Goal: Find specific fact: Find specific fact

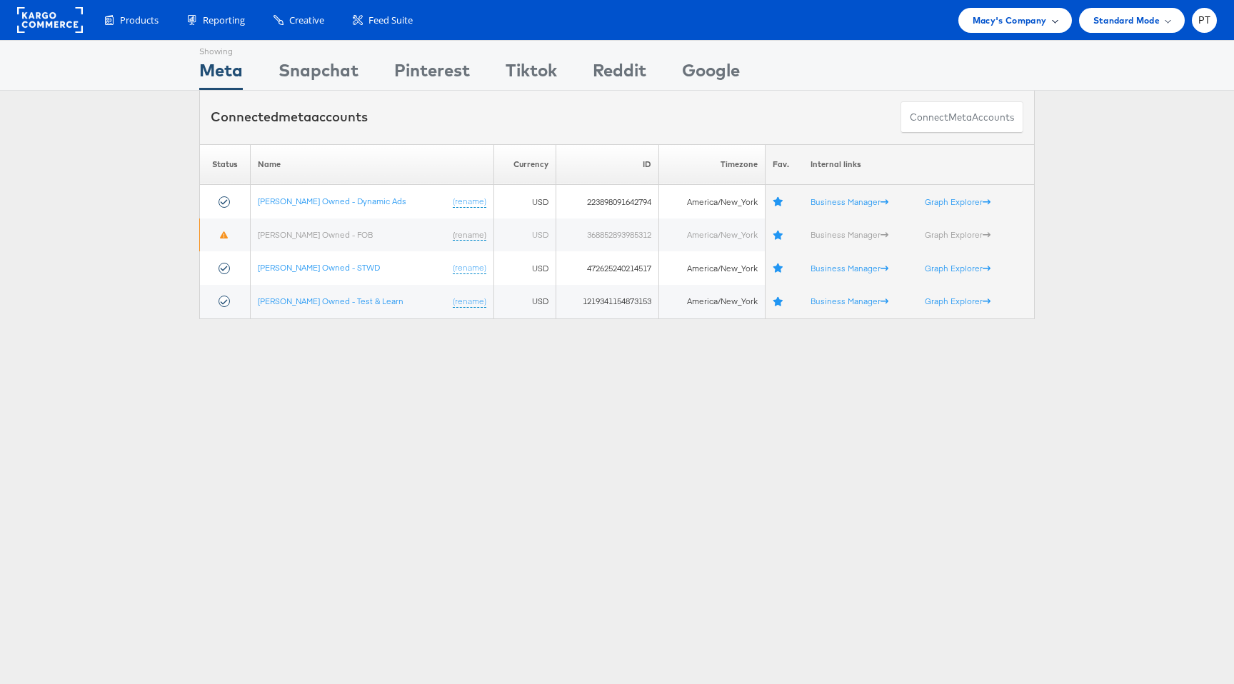
click at [1050, 19] on div "Macy's Company" at bounding box center [1015, 20] width 85 height 15
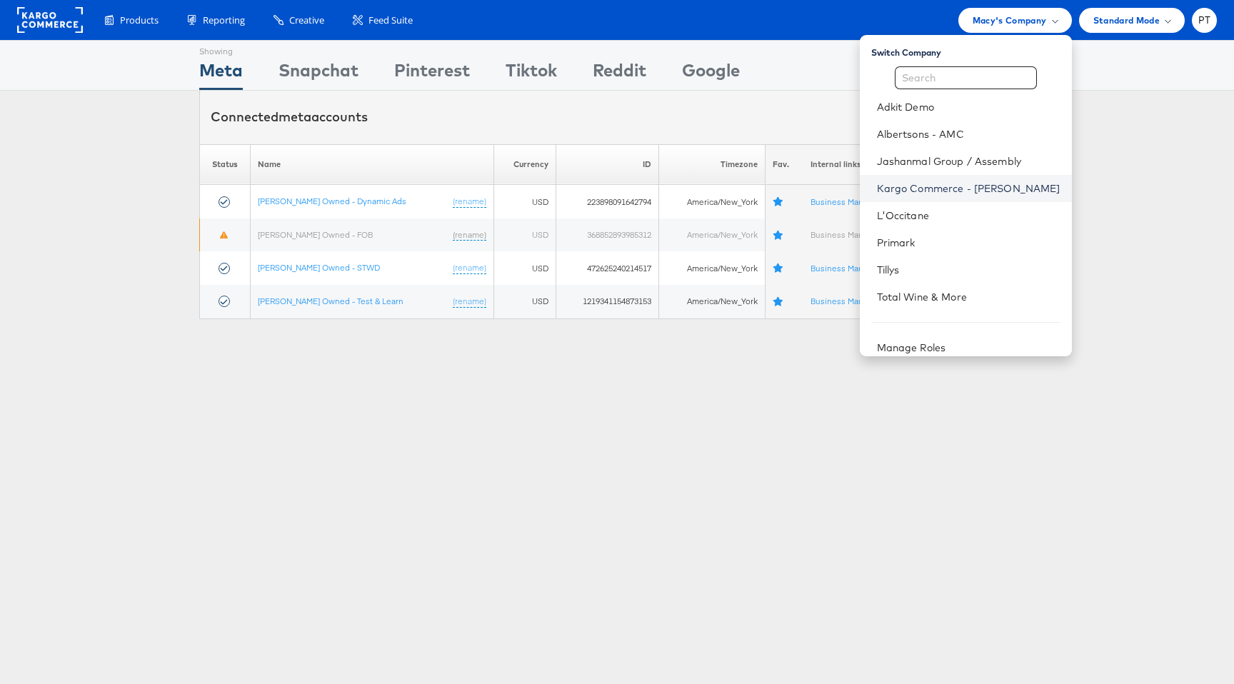
click at [967, 192] on link "Kargo Commerce - Paul Tobin" at bounding box center [969, 188] width 184 height 14
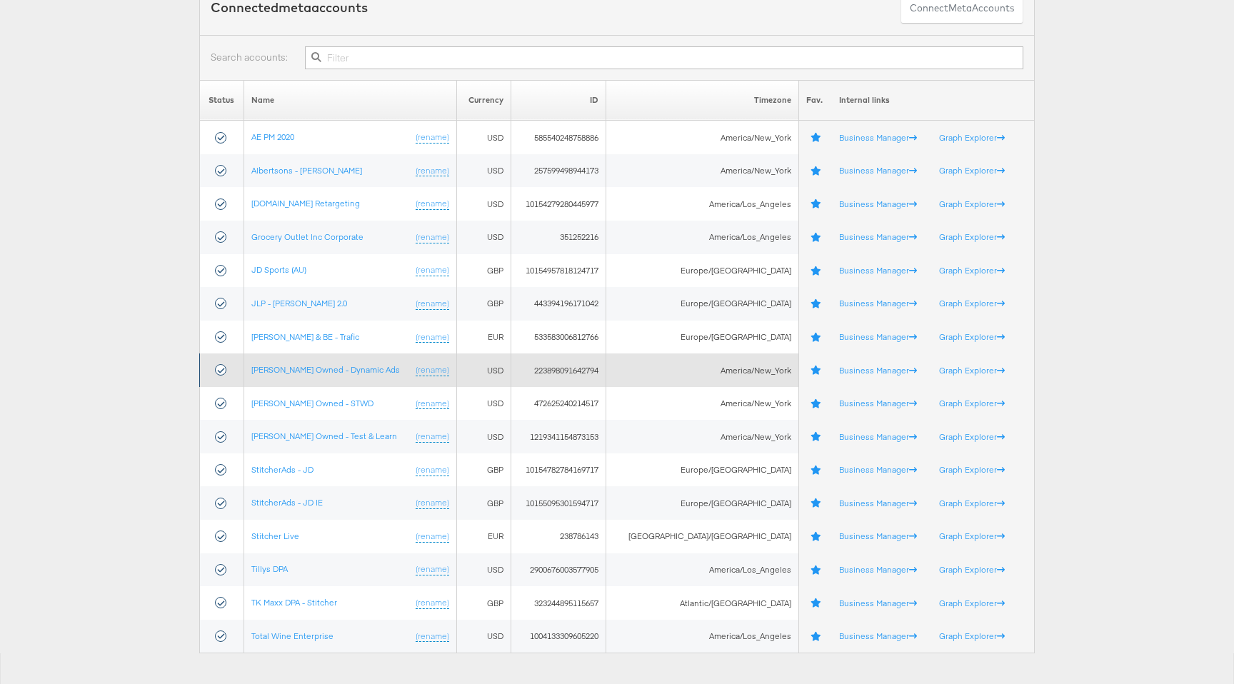
scroll to position [124, 0]
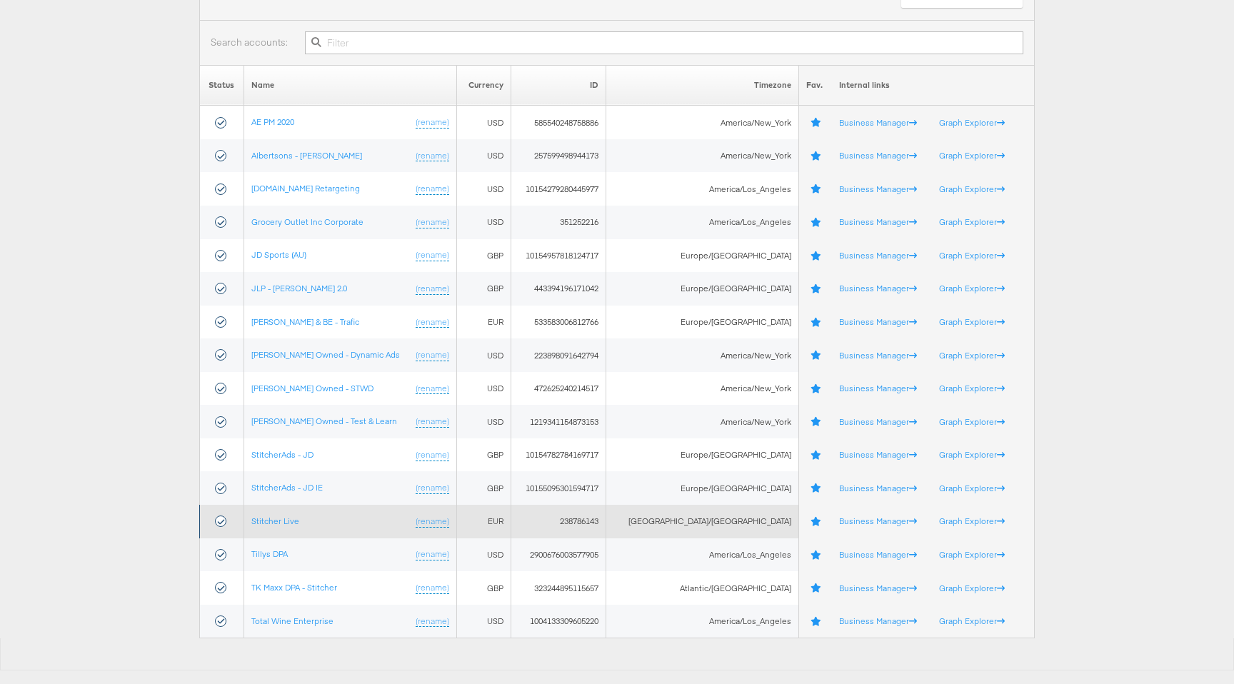
click at [606, 521] on td "238786143" at bounding box center [558, 522] width 95 height 34
copy td "238786143"
